Goal: Transaction & Acquisition: Obtain resource

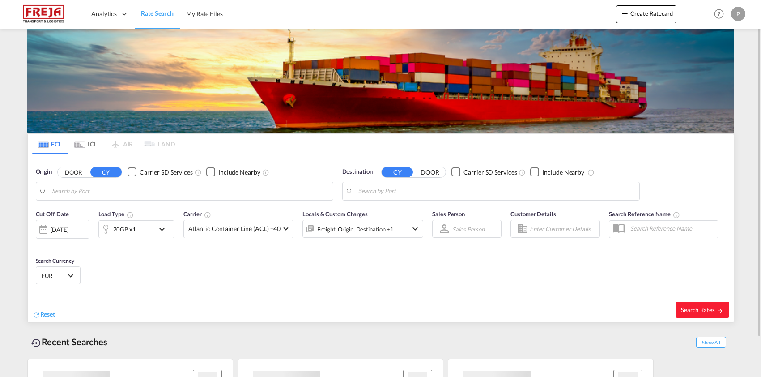
type input "[GEOGRAPHIC_DATA], [GEOGRAPHIC_DATA]"
type input "Malaga, ESAGP"
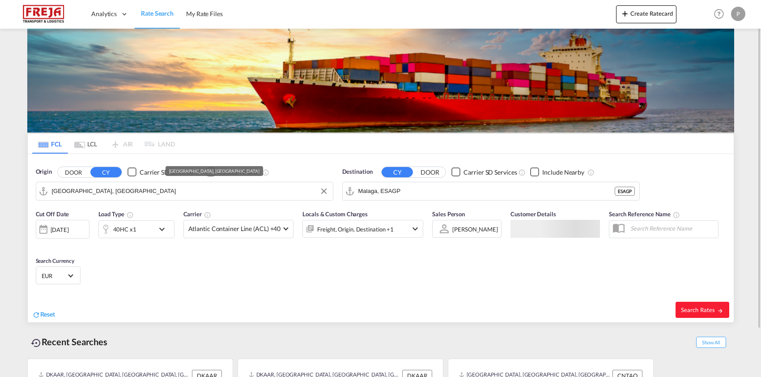
click at [144, 191] on input "[GEOGRAPHIC_DATA], [GEOGRAPHIC_DATA]" at bounding box center [190, 190] width 276 height 13
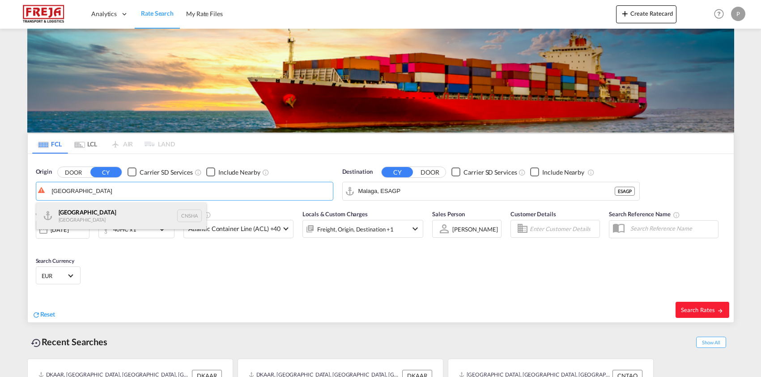
click at [127, 216] on div "Shanghai [GEOGRAPHIC_DATA] CNSHA" at bounding box center [121, 215] width 170 height 27
type input "[GEOGRAPHIC_DATA], [GEOGRAPHIC_DATA]"
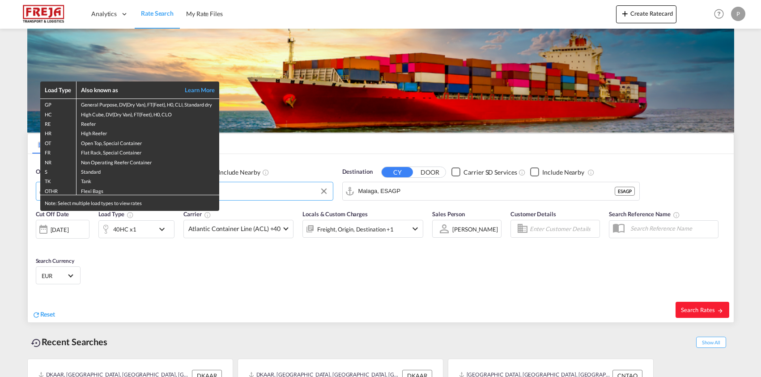
click at [478, 193] on div "Load Type Also known as Learn More GP General Purpose, DV(Dry Van), FT(Feet), H…" at bounding box center [380, 188] width 761 height 377
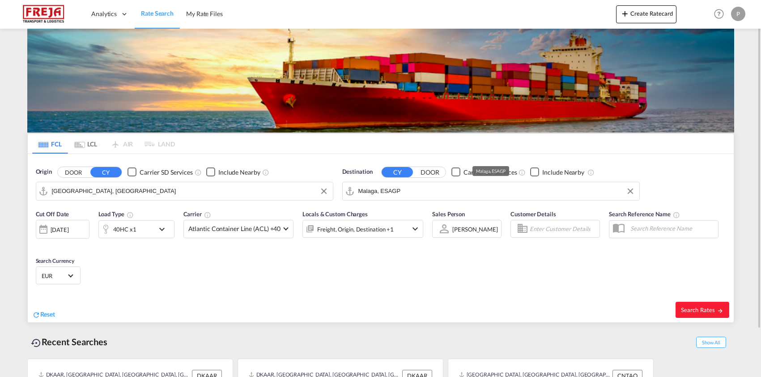
click at [478, 193] on input "Malaga, ESAGP" at bounding box center [496, 190] width 276 height 13
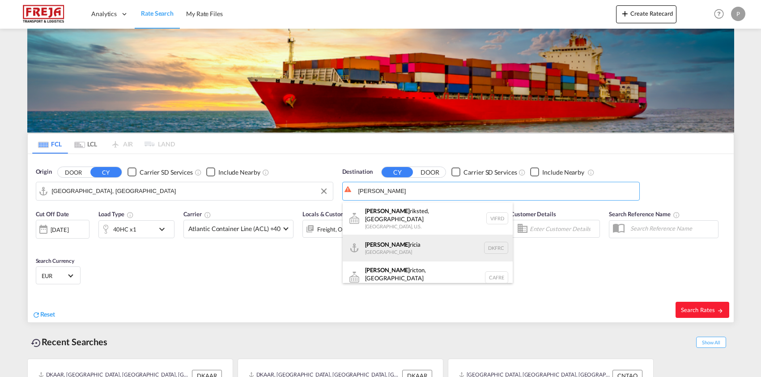
click at [428, 241] on div "[PERSON_NAME] [GEOGRAPHIC_DATA] DKFRC" at bounding box center [428, 247] width 170 height 27
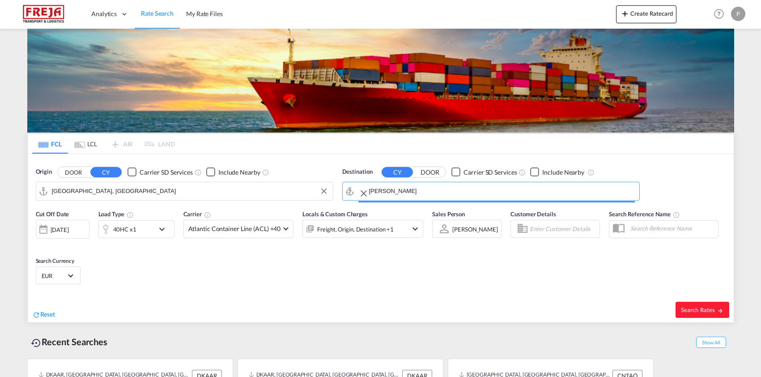
type input "[GEOGRAPHIC_DATA], DKFRC"
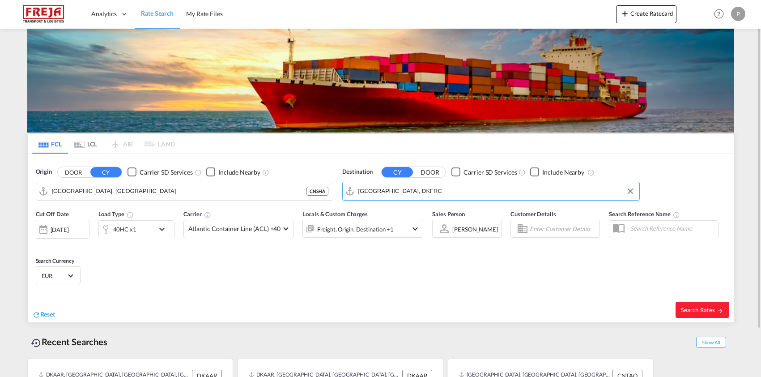
click at [160, 231] on md-icon "icon-chevron-down" at bounding box center [164, 229] width 15 height 11
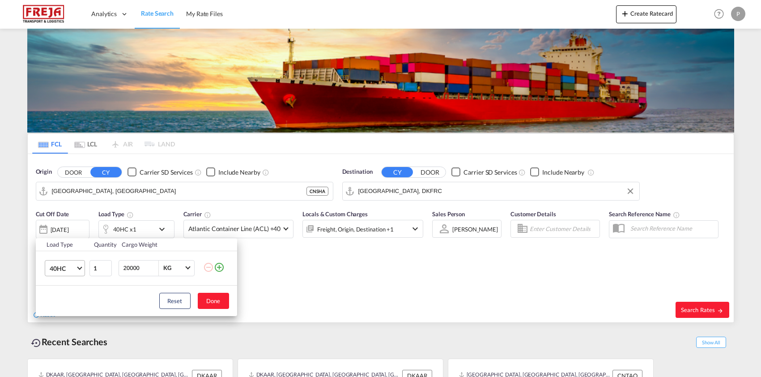
click at [76, 269] on md-select-value "40HC" at bounding box center [67, 267] width 36 height 15
click at [72, 227] on md-option "20GP" at bounding box center [72, 224] width 61 height 21
click at [210, 301] on button "Done" at bounding box center [213, 301] width 31 height 16
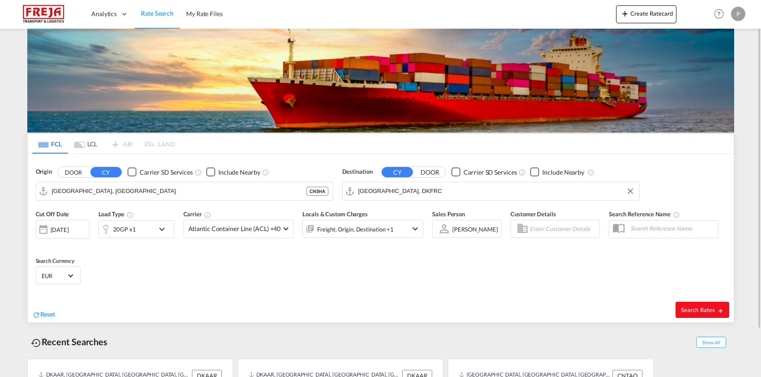
click at [711, 310] on span "Search Rates" at bounding box center [702, 309] width 43 height 7
type input "CNSHA to DKFRC / [DATE]"
